Goal: Transaction & Acquisition: Purchase product/service

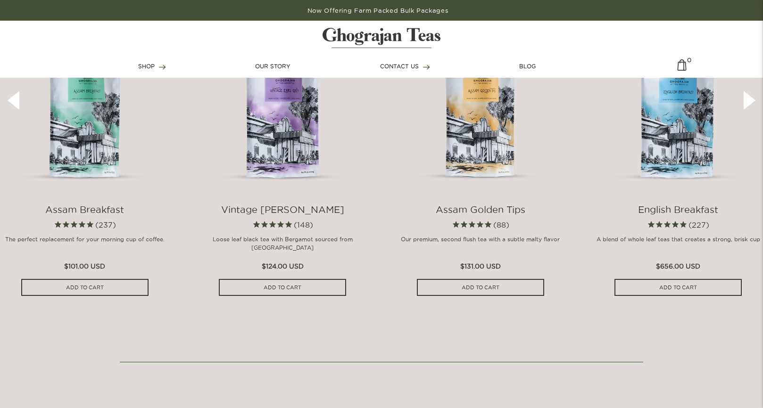
scroll to position [461, 0]
click at [90, 158] on img at bounding box center [85, 107] width 170 height 170
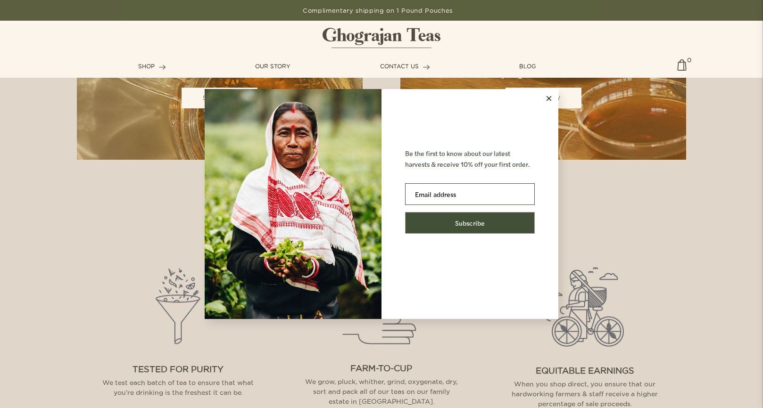
scroll to position [1081, 0]
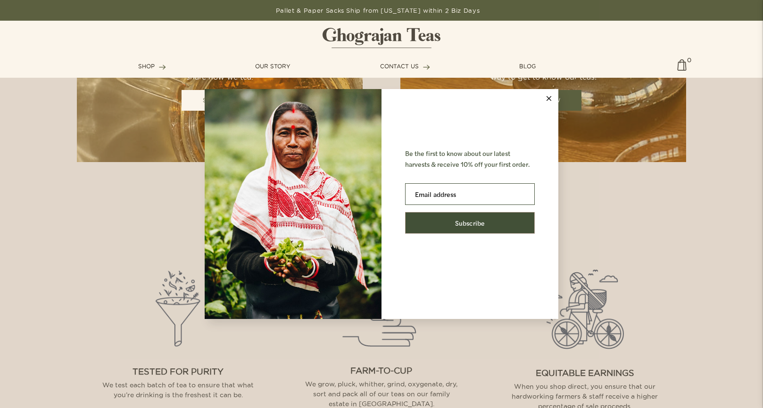
click at [551, 97] on line at bounding box center [549, 99] width 4 height 4
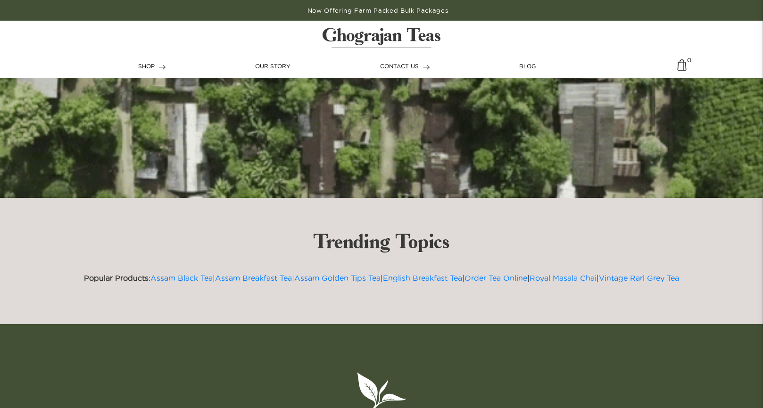
scroll to position [2504, 0]
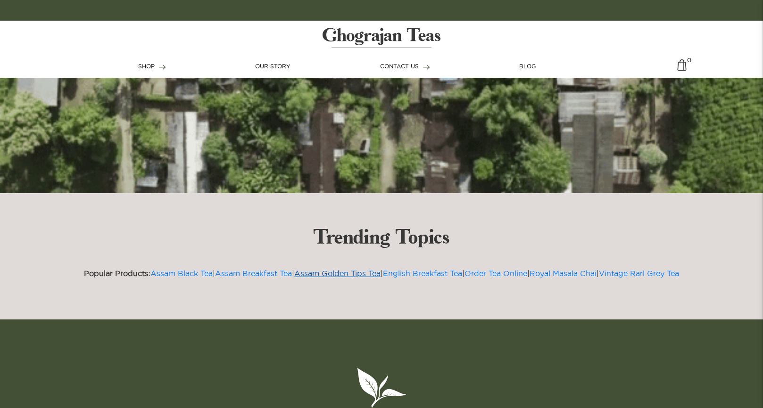
click at [359, 276] on link "Assam Golden Tips Tea" at bounding box center [337, 273] width 86 height 8
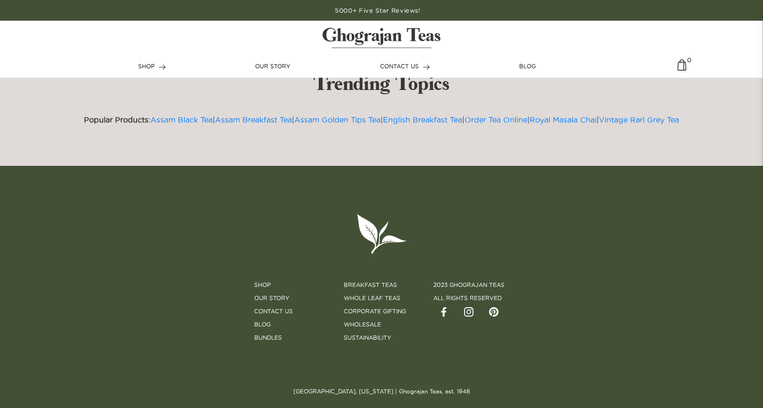
scroll to position [2658, 0]
click at [277, 299] on link "Our Story" at bounding box center [271, 298] width 35 height 8
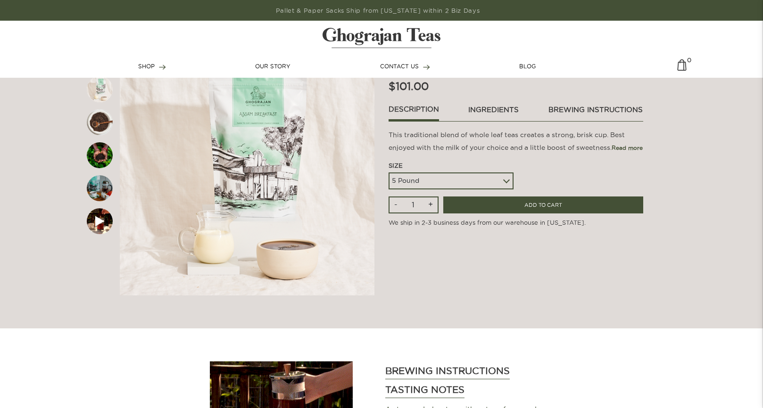
scroll to position [79, 0]
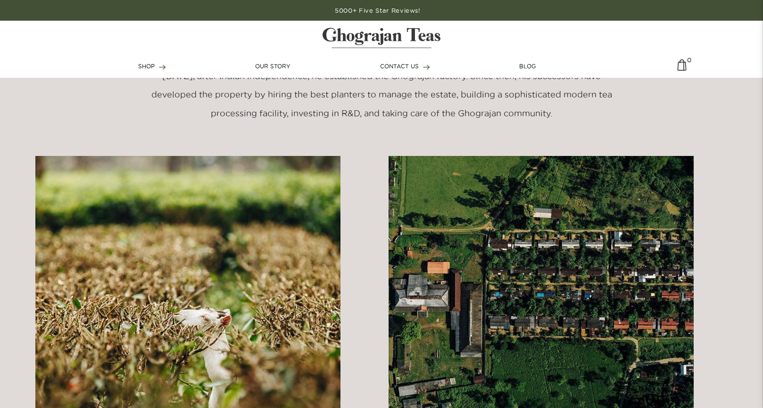
scroll to position [523, 0]
